Goal: Information Seeking & Learning: Learn about a topic

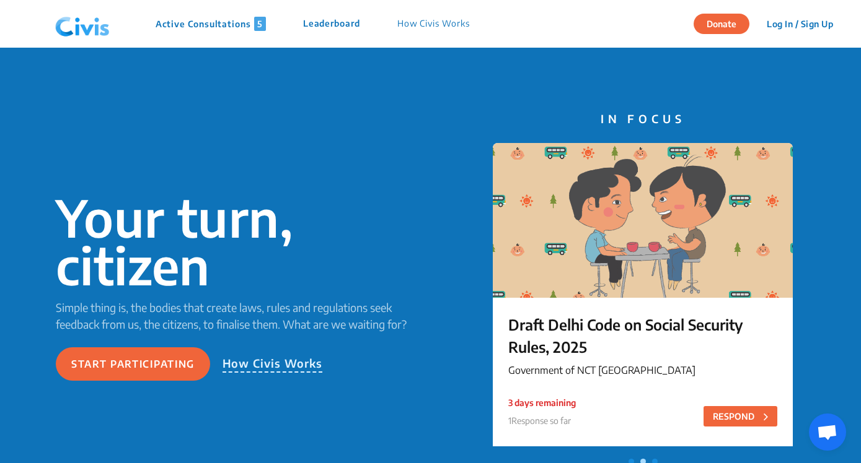
click at [437, 19] on p "How Civis Works" at bounding box center [433, 24] width 72 height 14
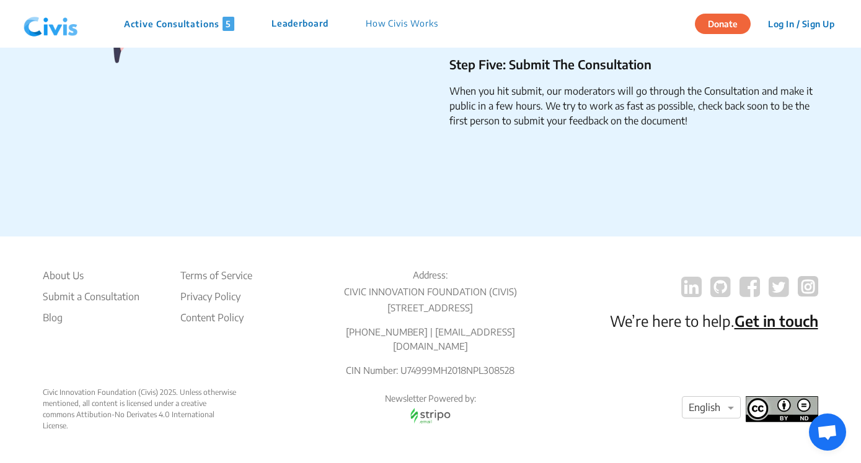
scroll to position [2125, 0]
click at [59, 275] on li "About Us" at bounding box center [91, 275] width 97 height 15
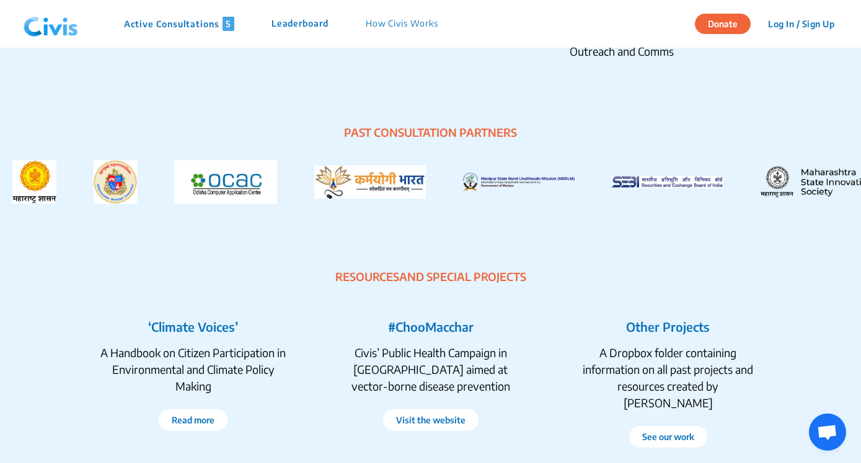
scroll to position [2413, 0]
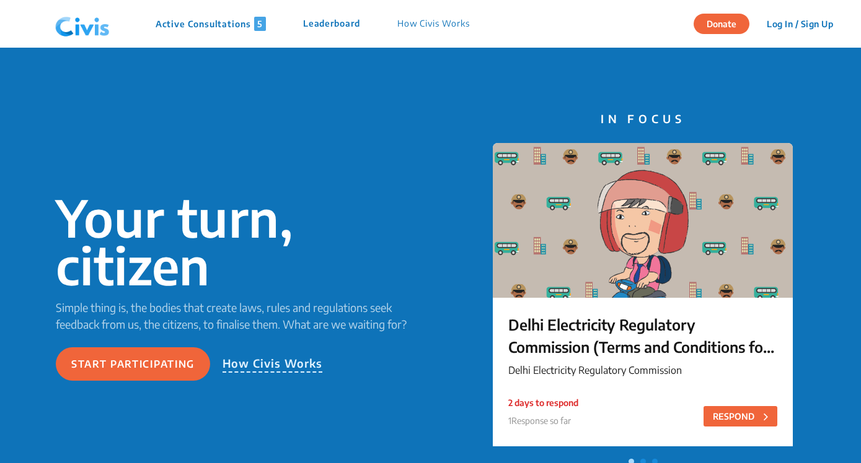
click at [456, 17] on p "How Civis Works" at bounding box center [433, 24] width 72 height 14
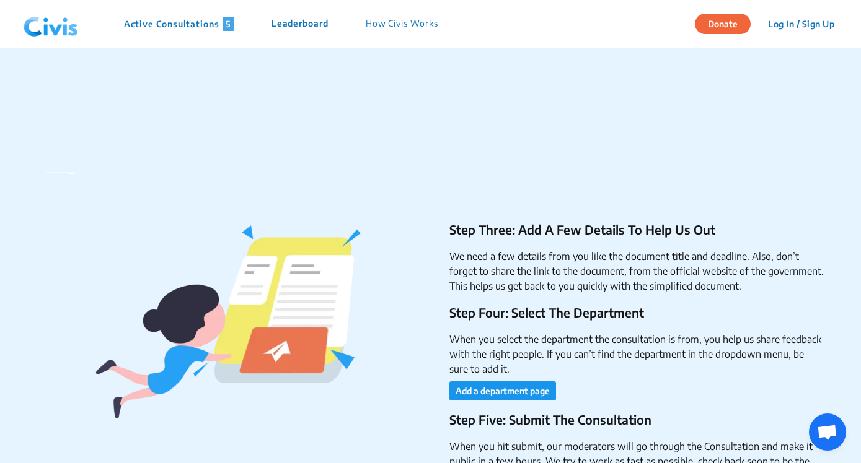
scroll to position [2133, 0]
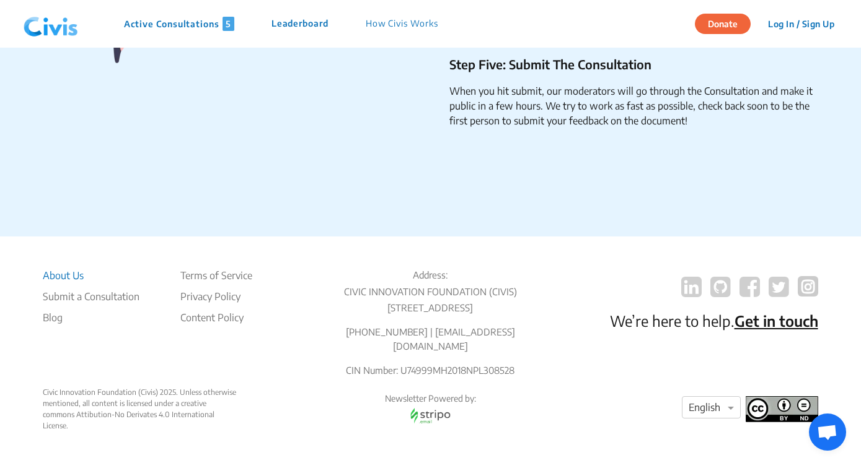
click at [72, 268] on li "About Us" at bounding box center [91, 275] width 97 height 15
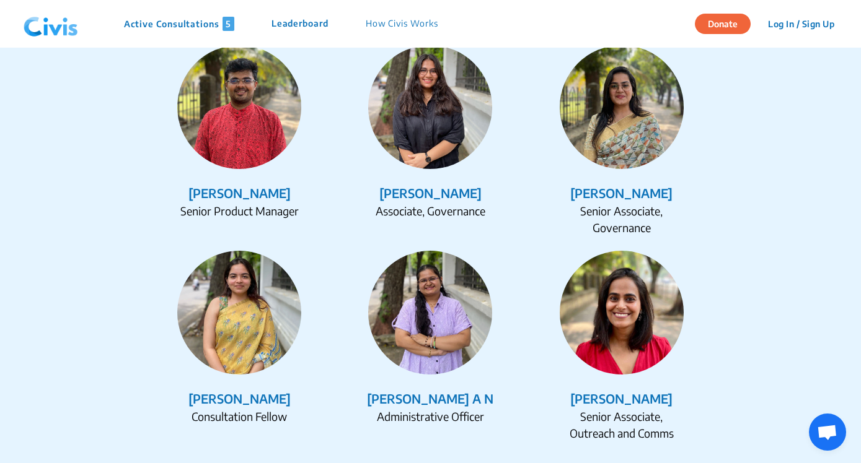
scroll to position [1738, 0]
